Goal: Transaction & Acquisition: Purchase product/service

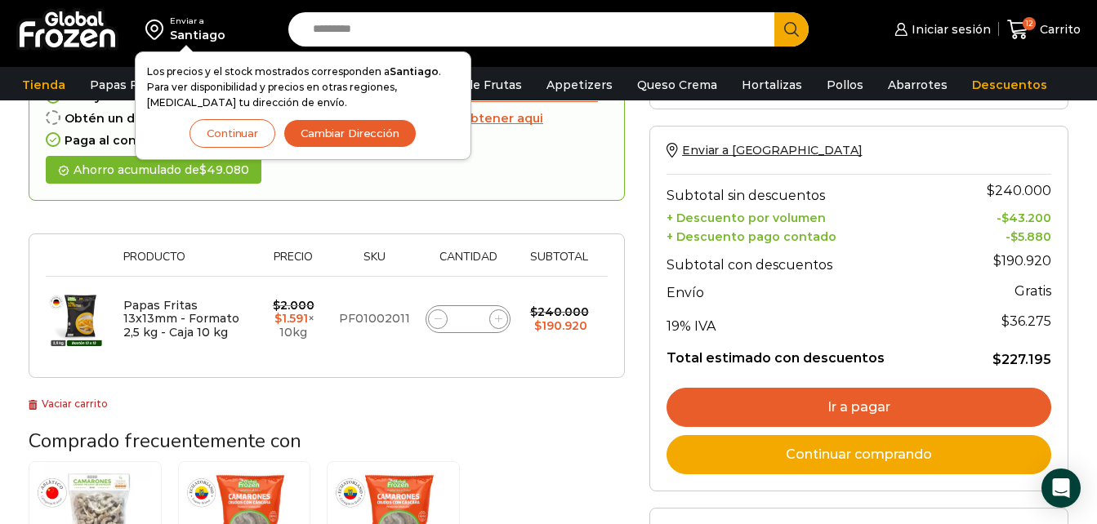
scroll to position [173, 0]
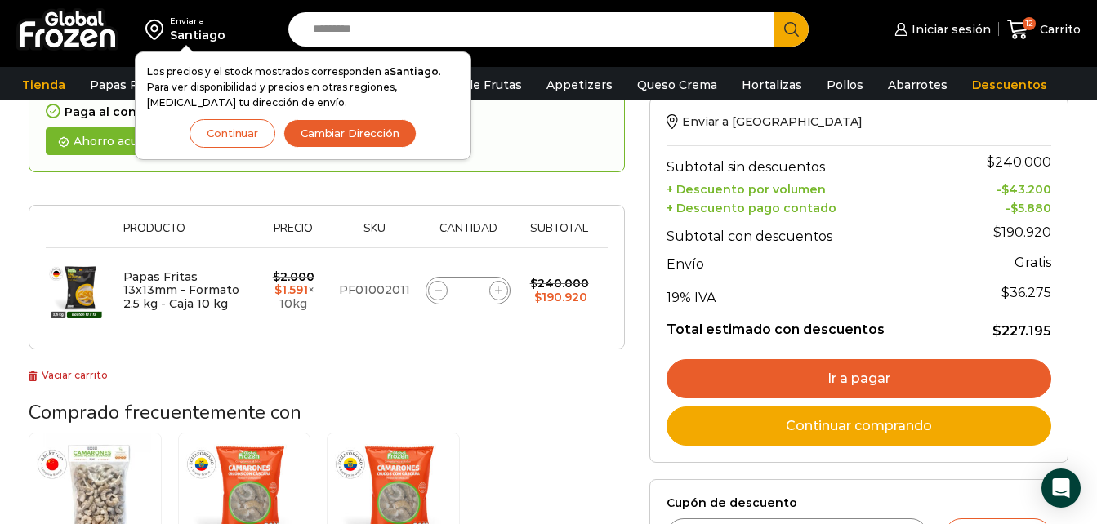
click at [751, 368] on link "Ir a pagar" at bounding box center [858, 378] width 385 height 39
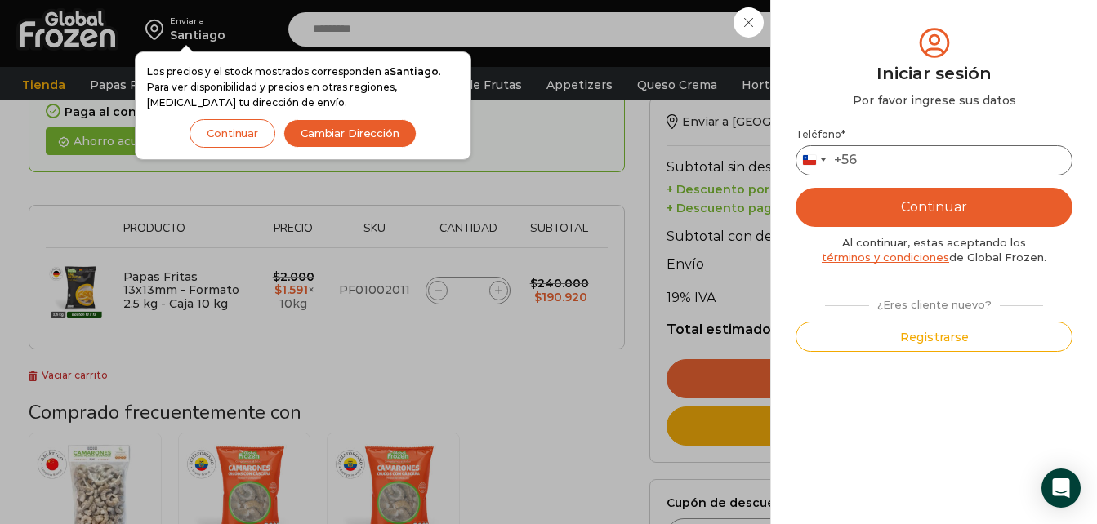
click at [867, 152] on input "Teléfono *" at bounding box center [933, 160] width 277 height 30
type input "*********"
click at [959, 203] on button "Continuar" at bounding box center [933, 207] width 277 height 39
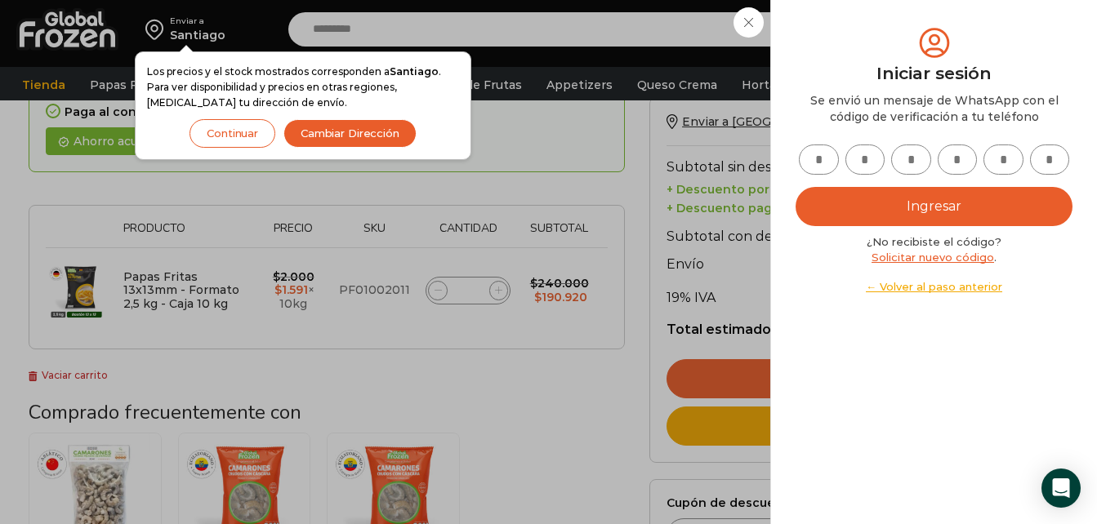
click at [809, 165] on input "text" at bounding box center [819, 160] width 40 height 30
type input "*"
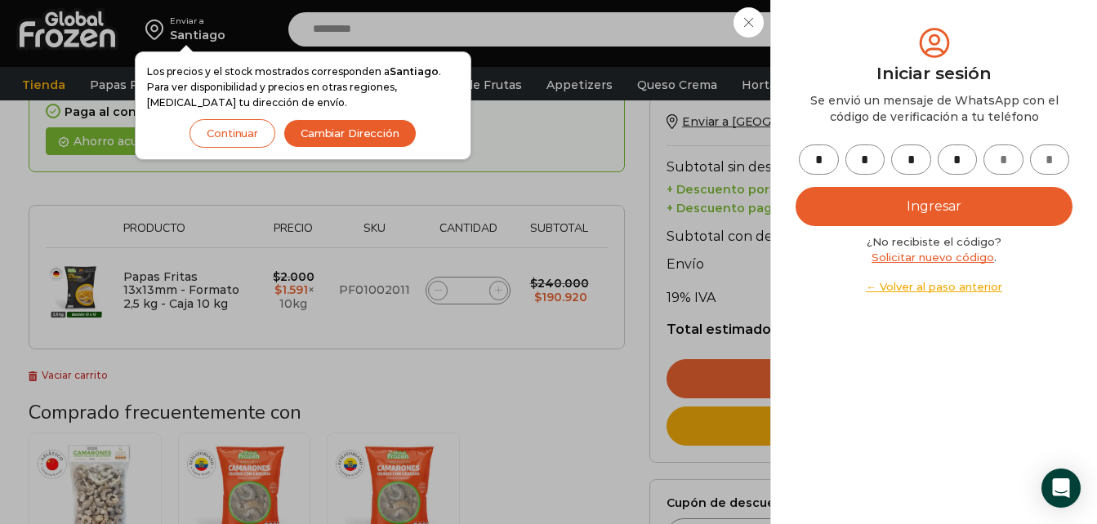
type input "*"
click at [938, 207] on button "Ingresar" at bounding box center [933, 206] width 277 height 39
click at [938, 207] on icon "submit" at bounding box center [934, 207] width 26 height 26
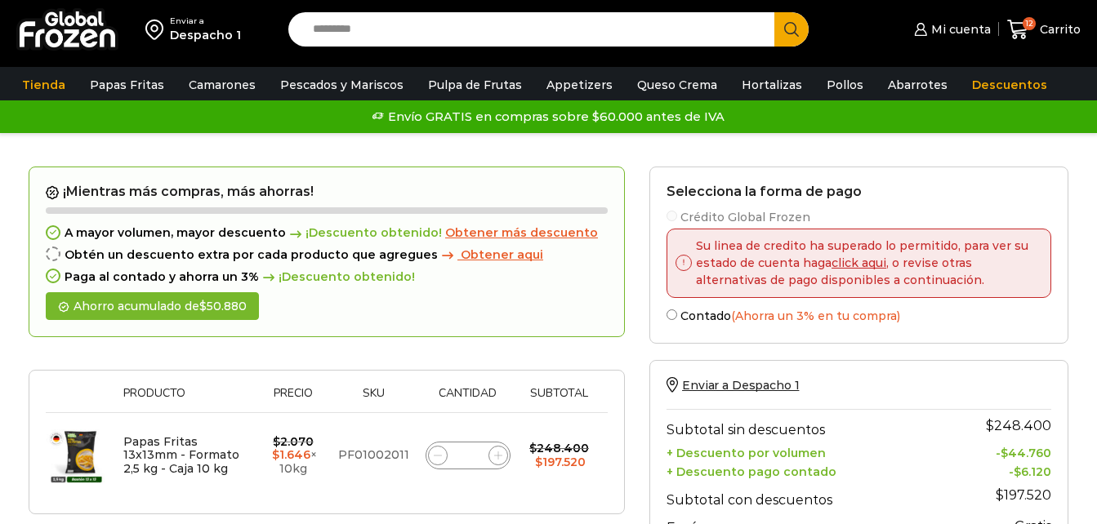
click at [679, 218] on label "Crédito Global Frozen" at bounding box center [858, 215] width 385 height 17
click at [952, 198] on h2 "Selecciona la forma de pago" at bounding box center [858, 192] width 385 height 16
click at [855, 256] on link "click aqui" at bounding box center [858, 263] width 55 height 15
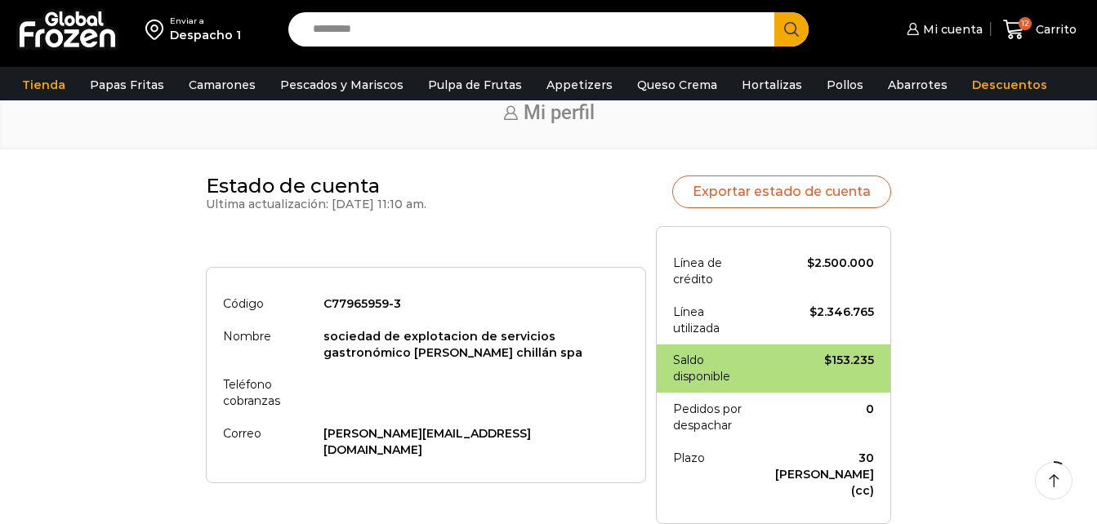
scroll to position [65, 0]
click at [1014, 27] on icon at bounding box center [1014, 30] width 22 height 22
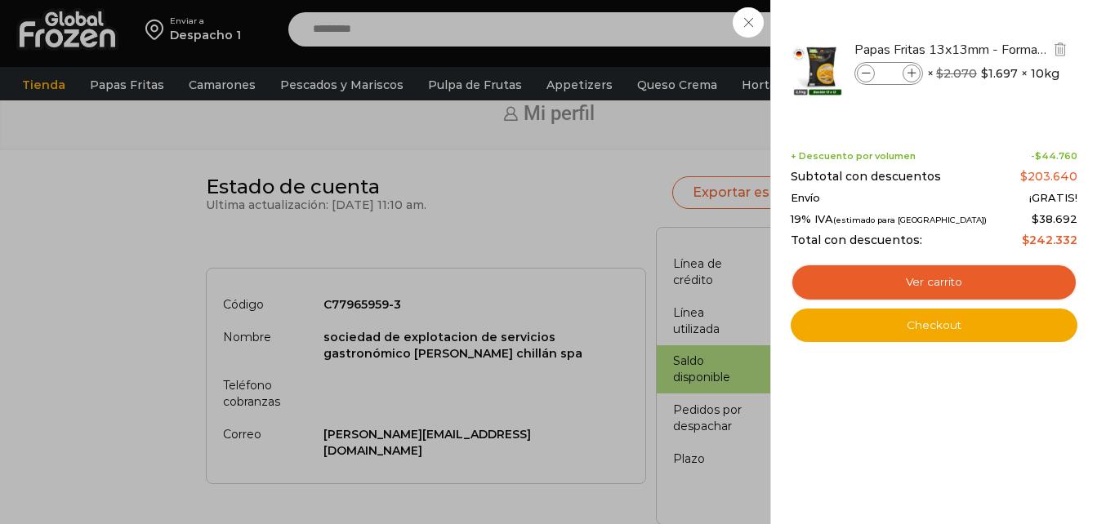
click at [866, 74] on icon at bounding box center [866, 73] width 9 height 9
type input "**"
click at [866, 74] on icon at bounding box center [866, 73] width 9 height 9
type input "**"
click at [866, 74] on icon at bounding box center [866, 73] width 9 height 9
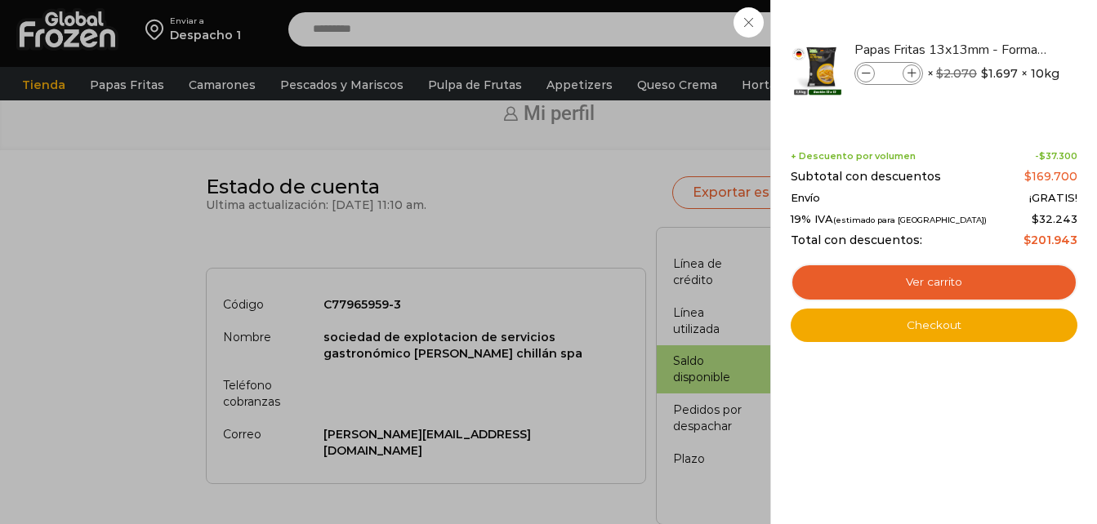
type input "*"
click at [904, 69] on span at bounding box center [911, 74] width 18 height 18
type input "**"
click at [909, 71] on icon at bounding box center [911, 73] width 9 height 9
type input "**"
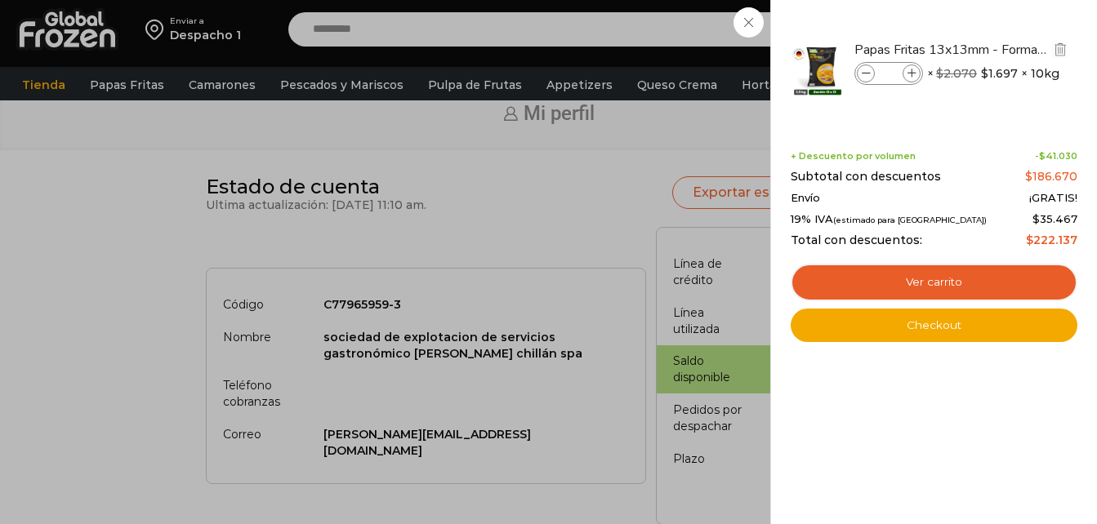
click at [856, 77] on div "Papas Fritas 13x13mm - Formato 2,5 kg - Caja 10 kg cantidad **" at bounding box center [888, 73] width 69 height 23
click at [858, 74] on span at bounding box center [866, 74] width 18 height 18
type input "**"
click at [858, 74] on span at bounding box center [866, 74] width 18 height 18
type input "*"
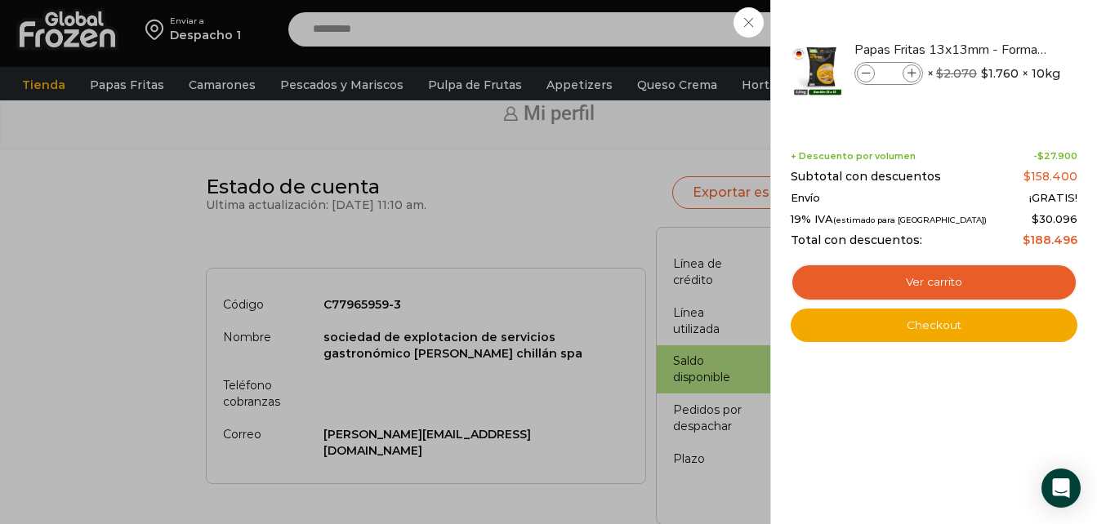
click at [858, 74] on span at bounding box center [866, 74] width 18 height 18
type input "*"
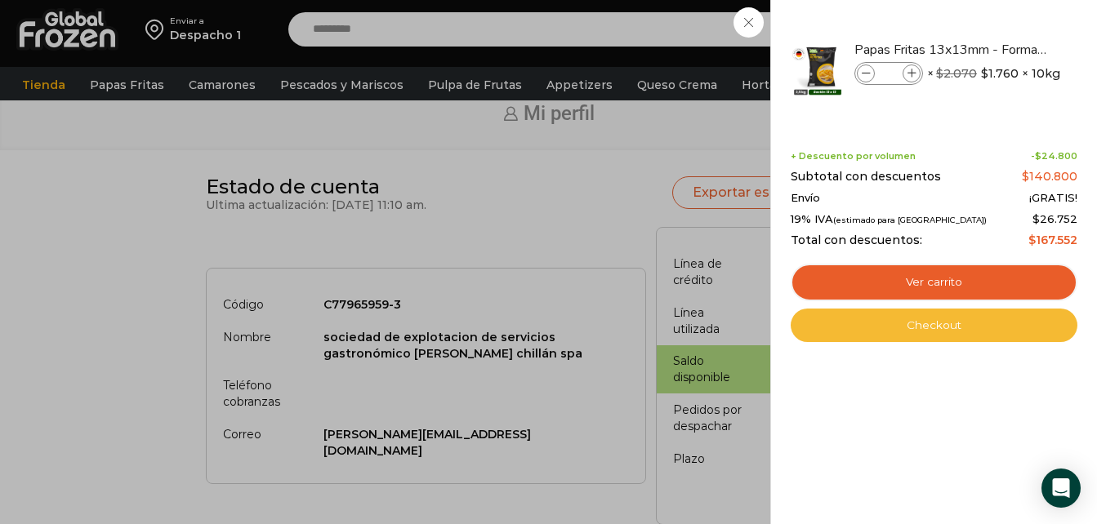
click at [916, 313] on link "Checkout" at bounding box center [934, 326] width 287 height 34
click at [900, 310] on link "Checkout" at bounding box center [934, 326] width 287 height 34
click at [894, 322] on link "Checkout" at bounding box center [934, 326] width 287 height 34
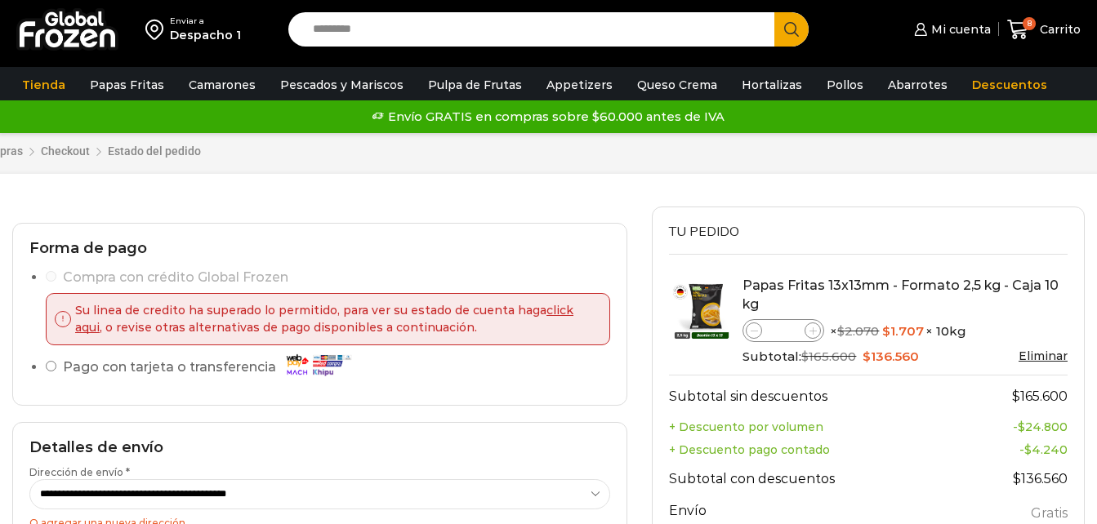
click at [751, 326] on span at bounding box center [754, 331] width 16 height 16
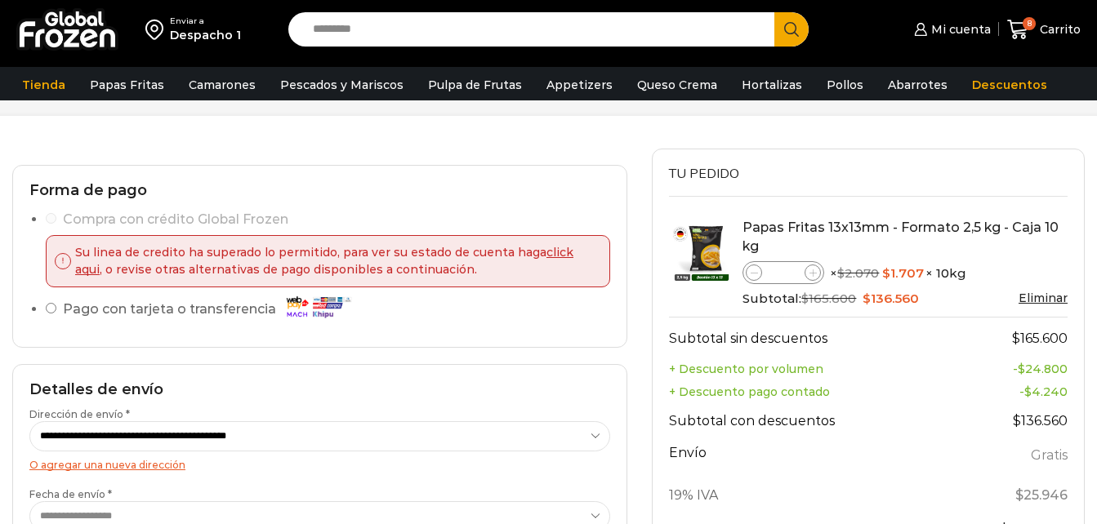
scroll to position [65, 0]
click at [754, 277] on icon at bounding box center [754, 273] width 7 height 7
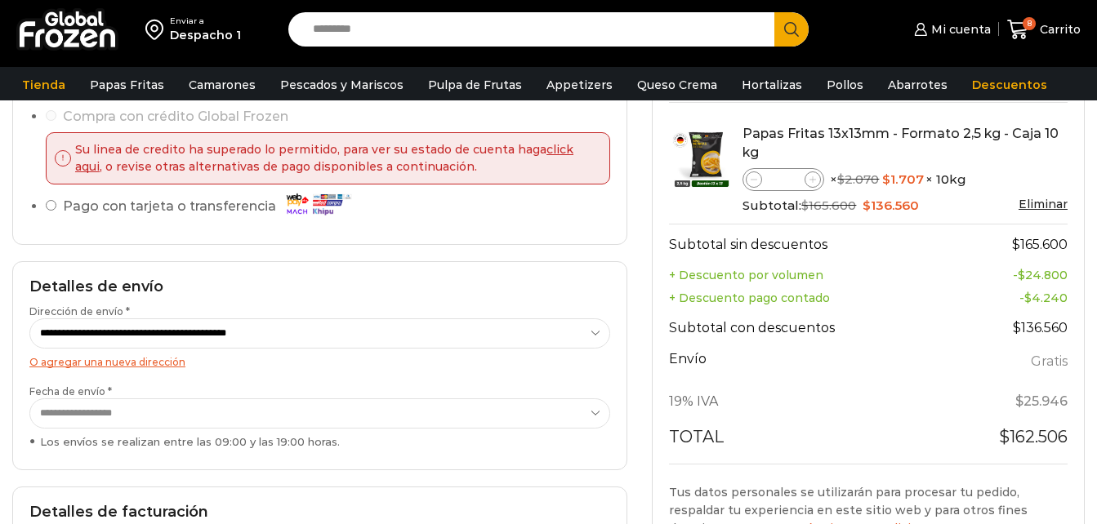
scroll to position [167, 0]
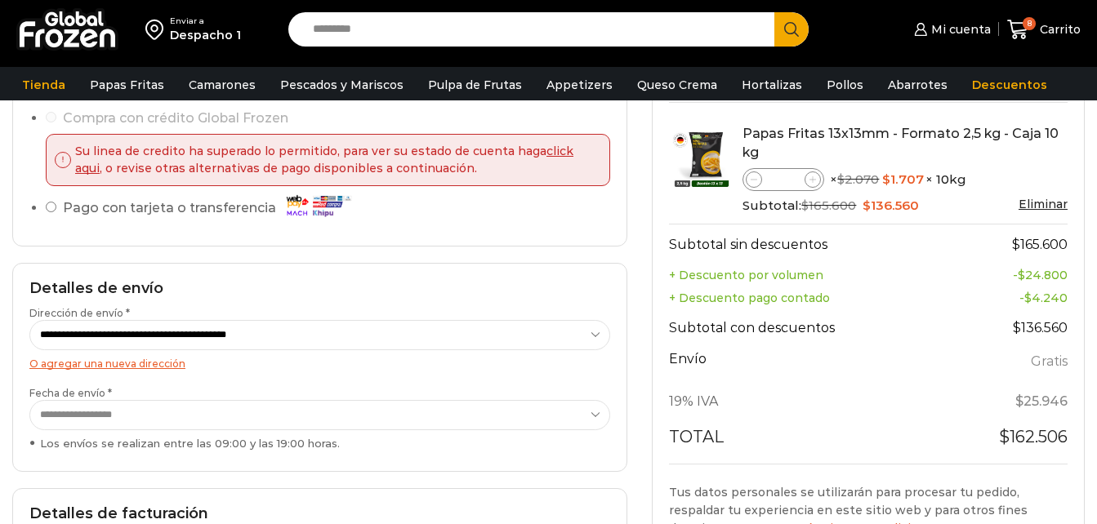
click at [755, 185] on span at bounding box center [754, 180] width 16 height 16
type input "*"
click at [731, 198] on td "Papas Fritas 13x13mm - Formato 2,5 kg - Caja 10 kg Papas Fritas 13x13mm - Forma…" at bounding box center [868, 170] width 399 height 108
click at [541, 286] on h2 "Detalles de envío" at bounding box center [319, 289] width 581 height 18
click at [814, 178] on icon at bounding box center [812, 179] width 7 height 7
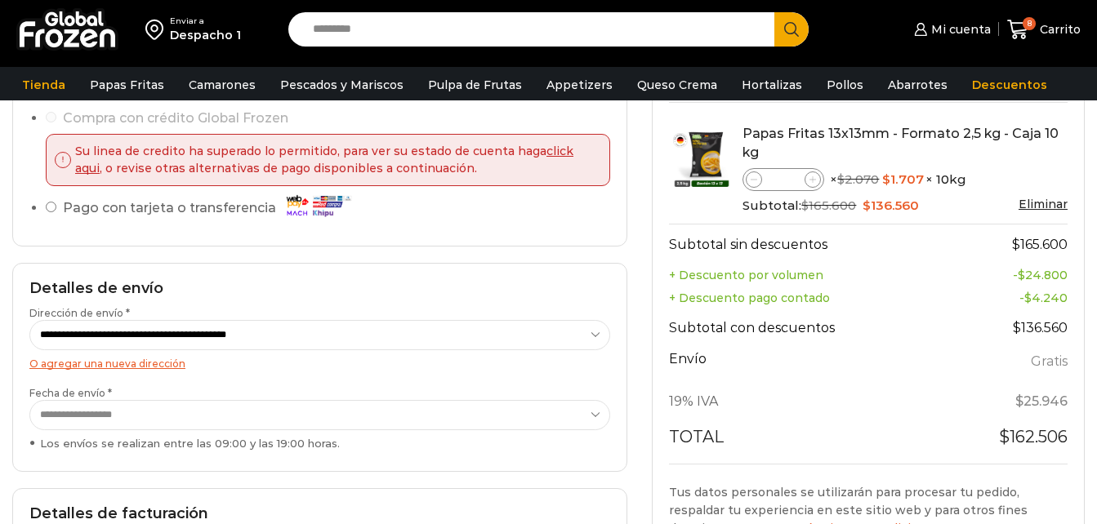
type input "*"
click at [812, 178] on icon at bounding box center [812, 179] width 7 height 7
type input "*"
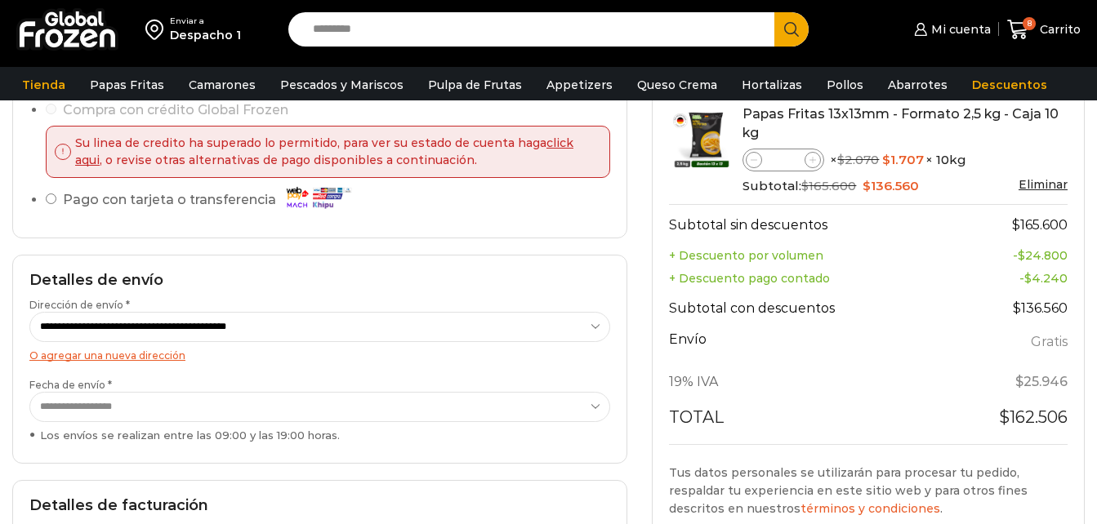
scroll to position [151, 0]
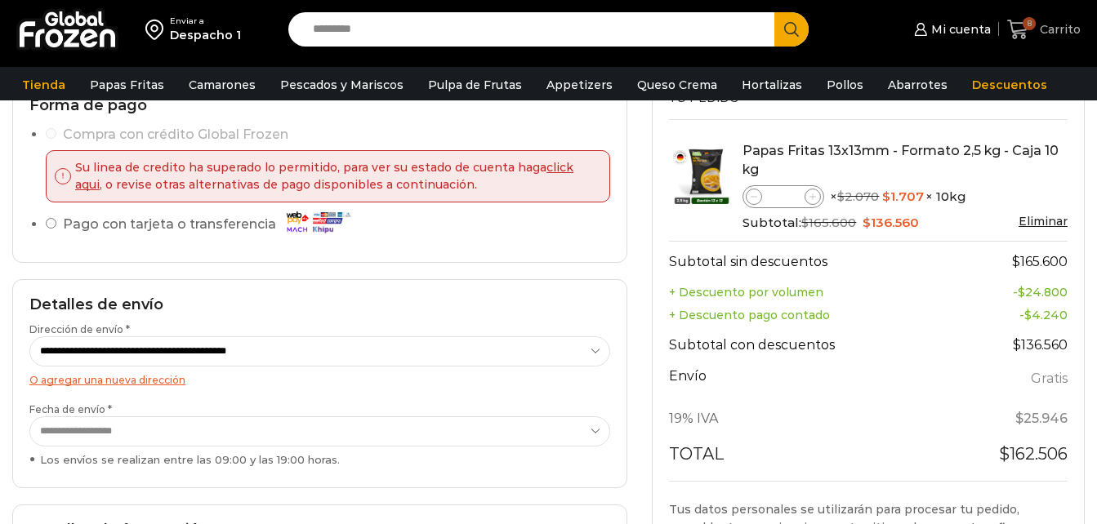
click at [1027, 28] on span "8" at bounding box center [1028, 23] width 13 height 13
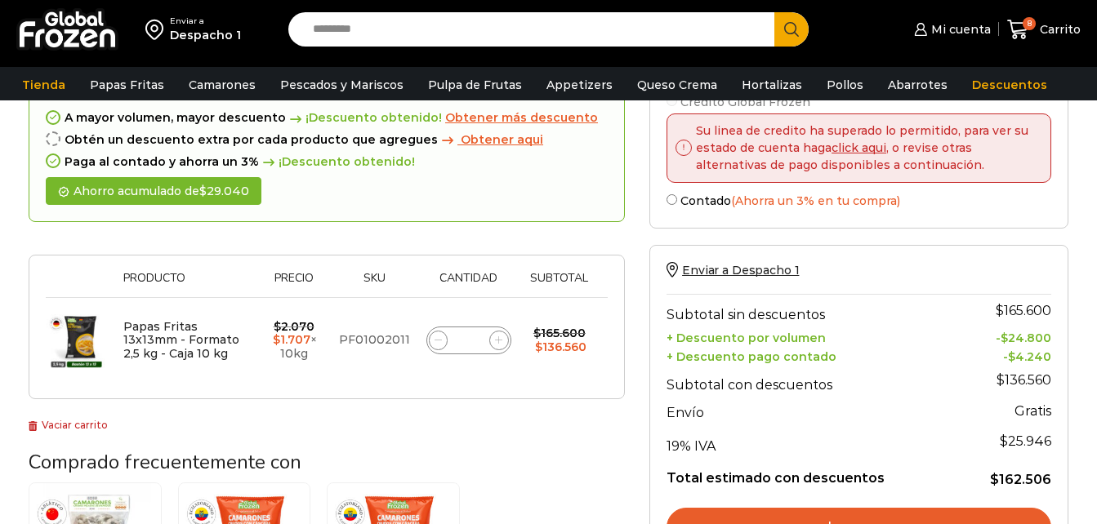
scroll to position [124, 0]
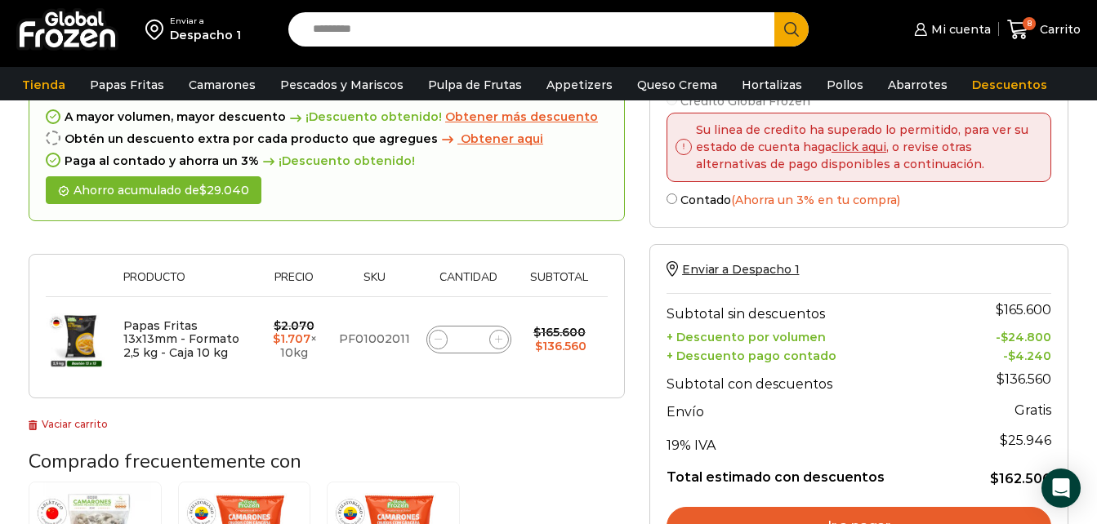
click at [862, 141] on link "click aqui" at bounding box center [858, 147] width 55 height 15
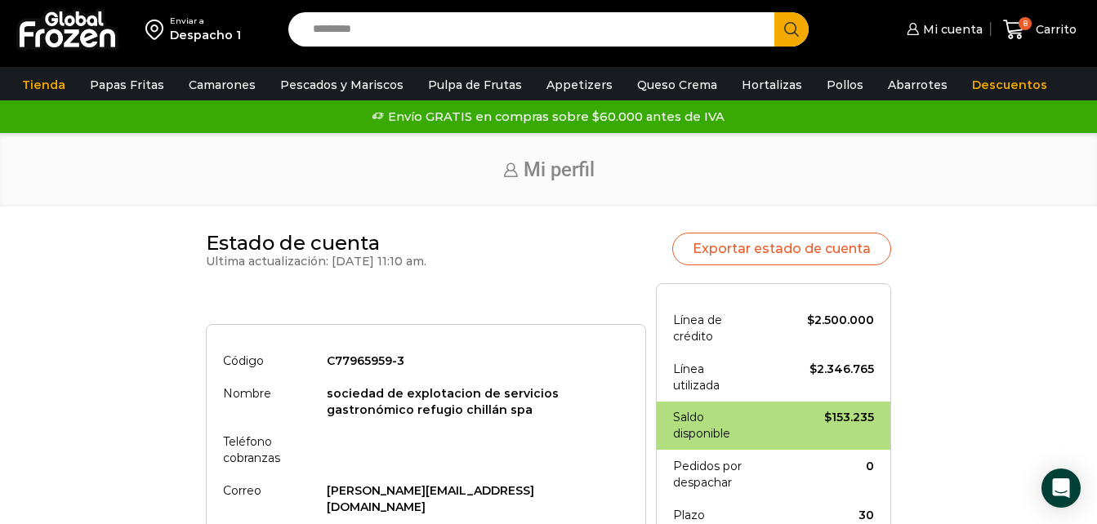
click at [862, 141] on div "Inicio Mi perfil" at bounding box center [548, 170] width 1097 height 74
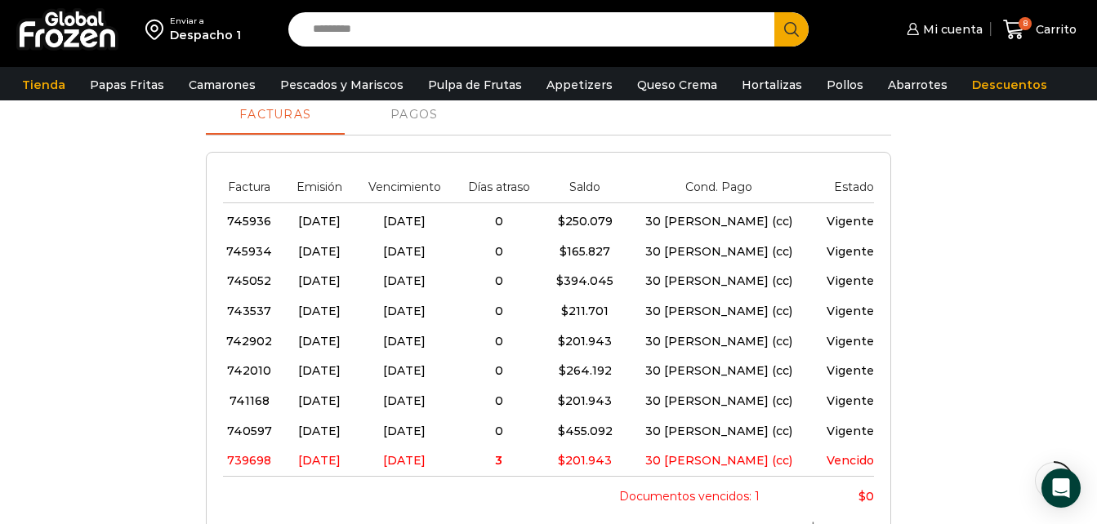
scroll to position [504, 0]
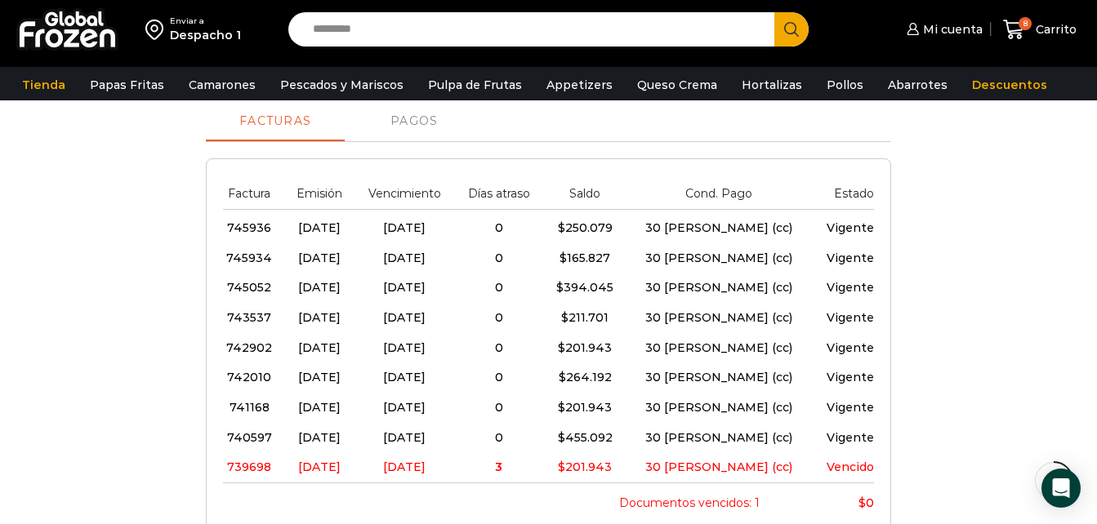
click at [271, 460] on span "739698" at bounding box center [249, 467] width 44 height 15
click at [455, 423] on td "03/10/2025" at bounding box center [404, 438] width 100 height 30
click at [425, 430] on span "03/10/2025" at bounding box center [404, 437] width 42 height 15
click at [417, 483] on div "Documentos vencidos: 1 $ 0 Documentos vigentes: 8 $ 2.346.765 Total documentos:…" at bounding box center [548, 533] width 651 height 101
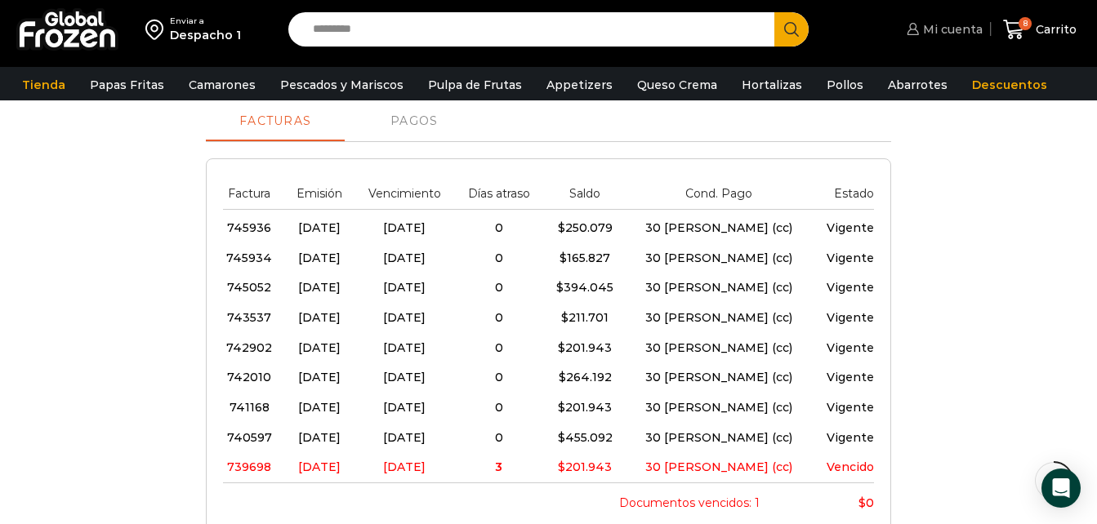
click at [956, 18] on link "Mi cuenta" at bounding box center [942, 29] width 80 height 33
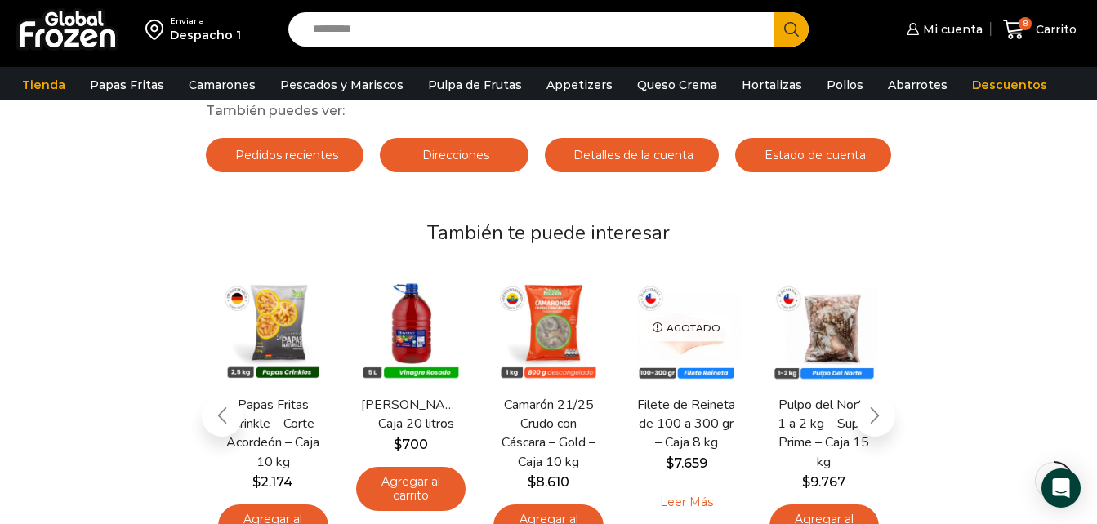
scroll to position [193, 0]
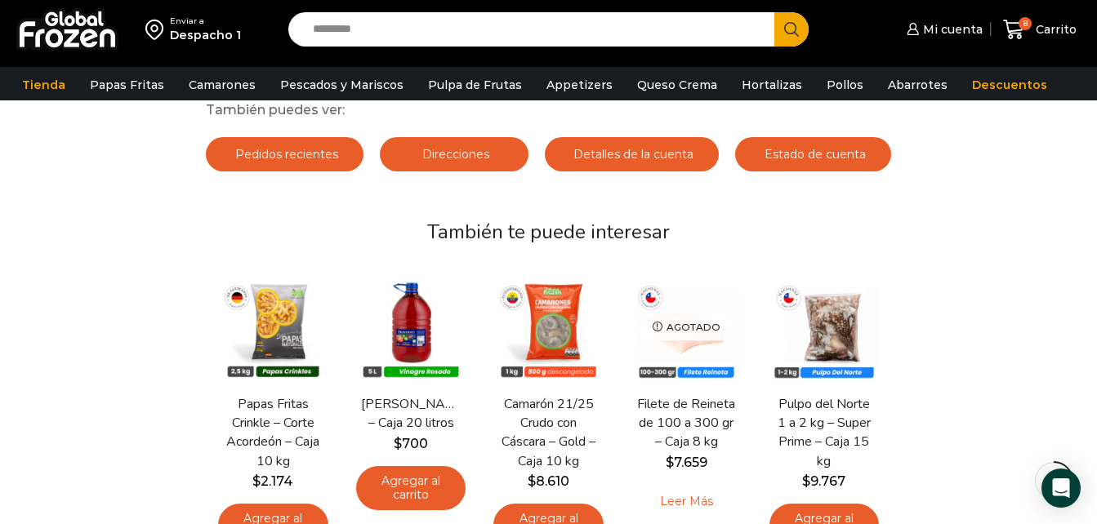
click at [998, 42] on div "Mi cuenta 8 [GEOGRAPHIC_DATA] 8 8 Shopping Cart" at bounding box center [957, 30] width 256 height 38
click at [1011, 33] on icon at bounding box center [1013, 30] width 21 height 20
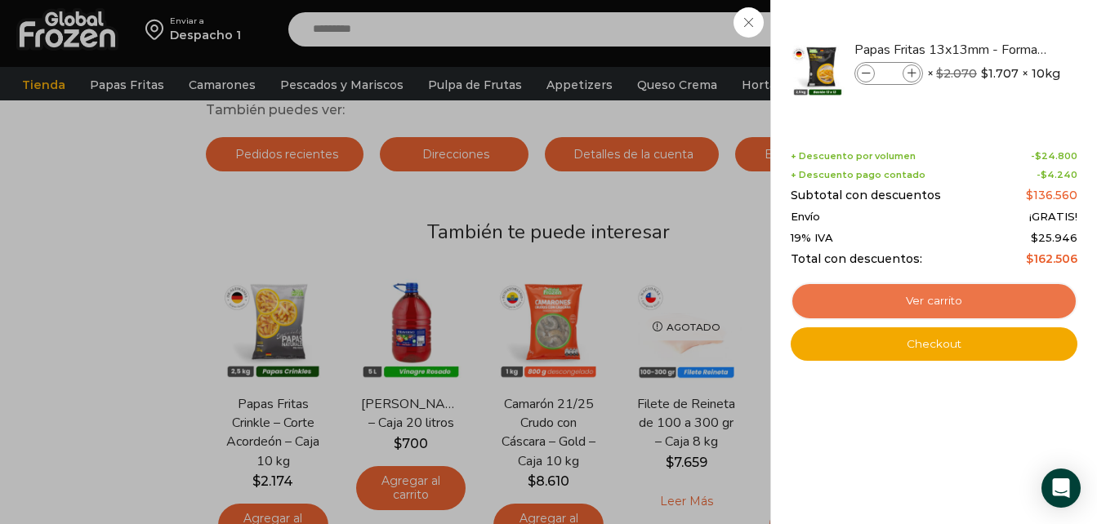
click at [965, 305] on link "Ver carrito" at bounding box center [934, 302] width 287 height 38
